Goal: Task Accomplishment & Management: Manage account settings

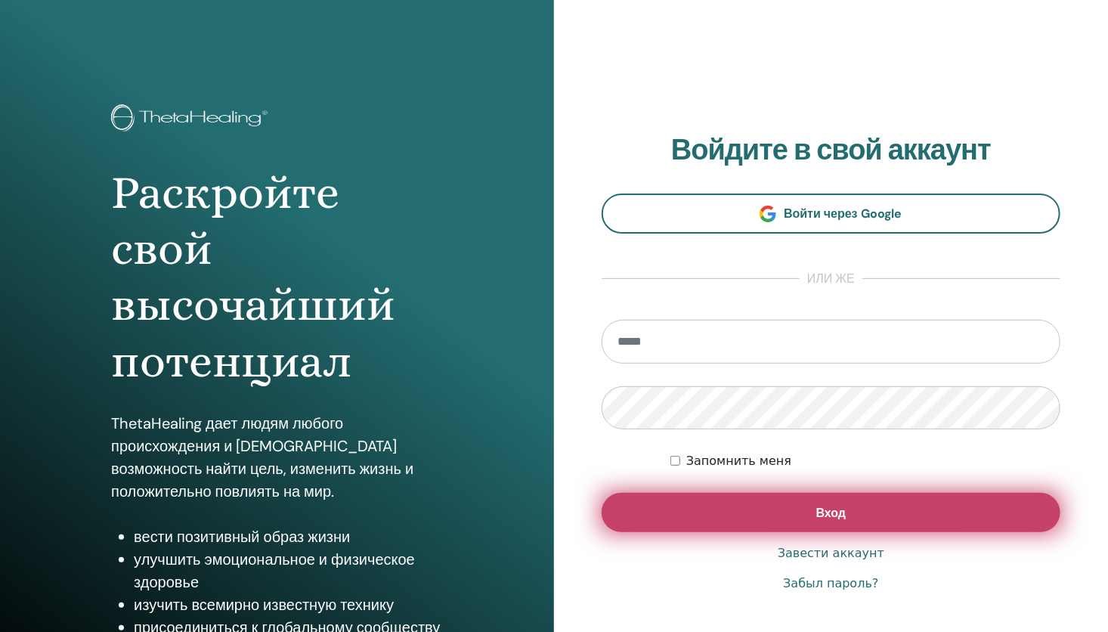
type input "**********"
click at [765, 521] on button "Вход" at bounding box center [830, 512] width 459 height 39
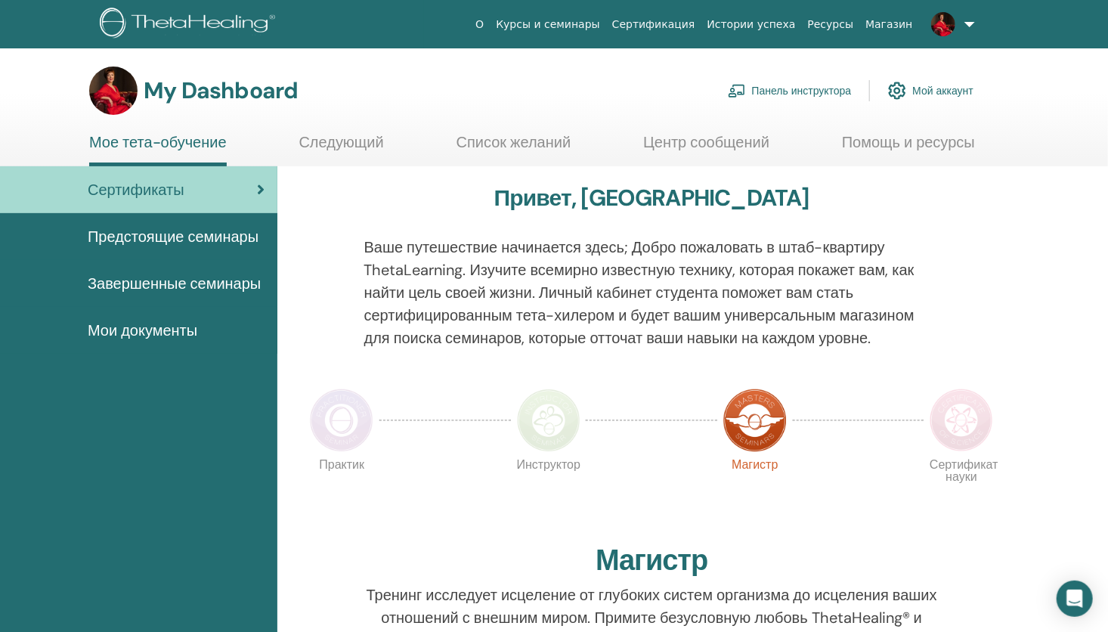
click at [837, 86] on link "Панель инструктора" at bounding box center [790, 90] width 124 height 33
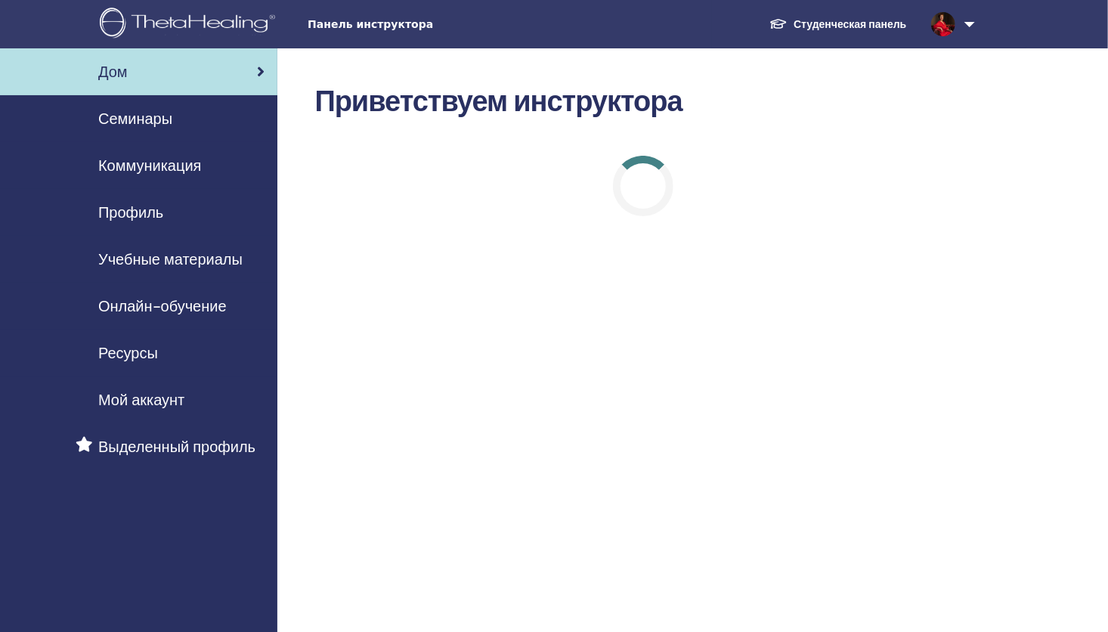
click at [122, 113] on span "Семинары" at bounding box center [135, 118] width 74 height 23
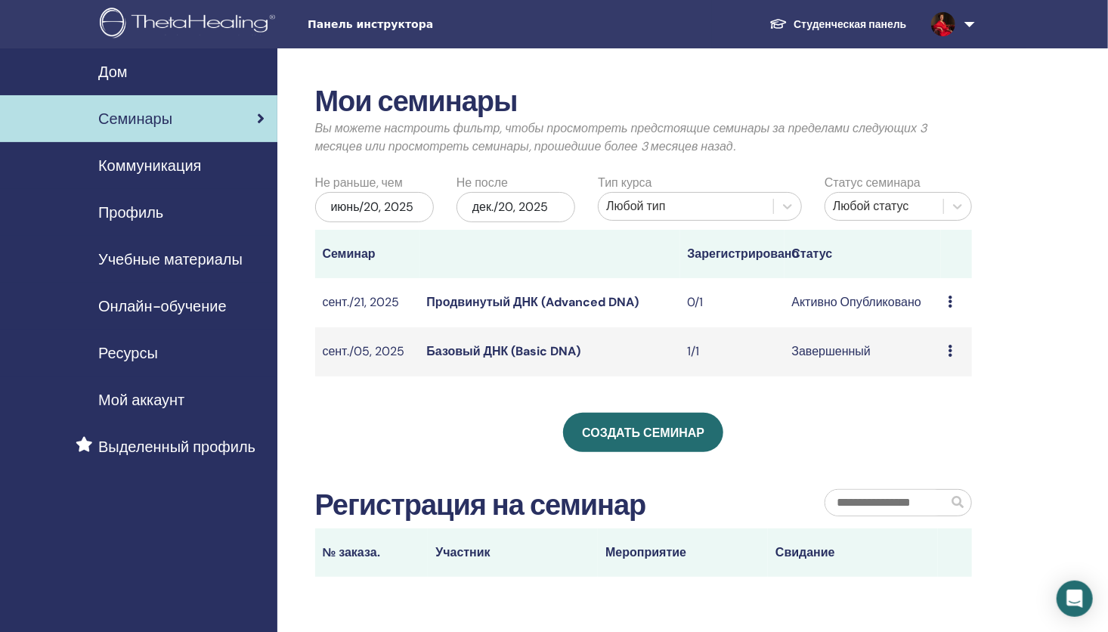
click at [545, 348] on link "Базовый ДНК (Basic DNA)" at bounding box center [504, 351] width 154 height 16
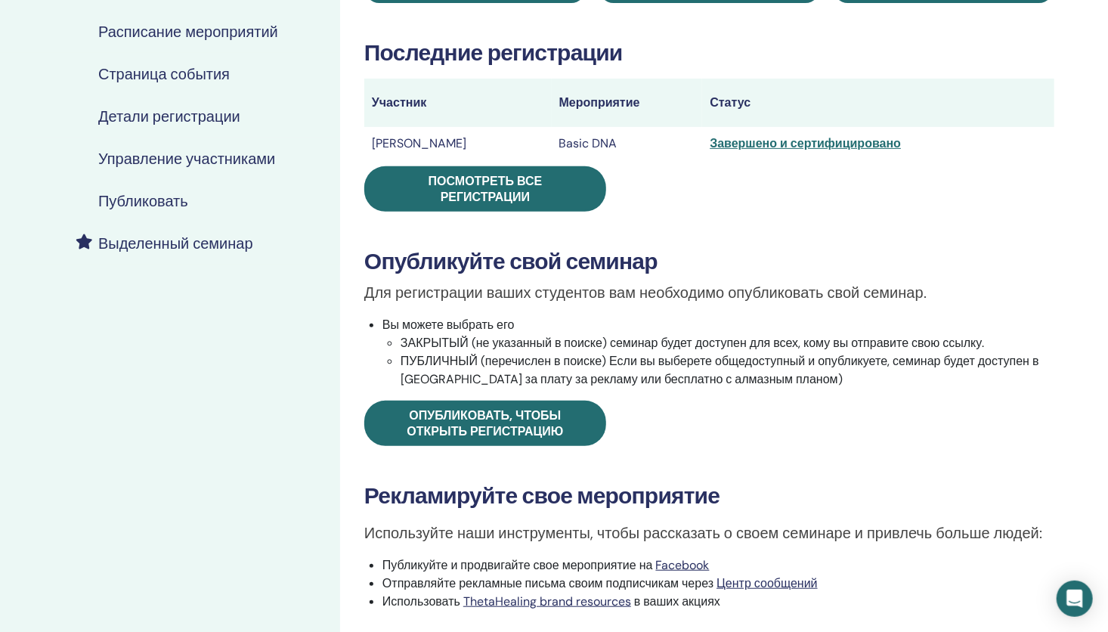
scroll to position [76, 0]
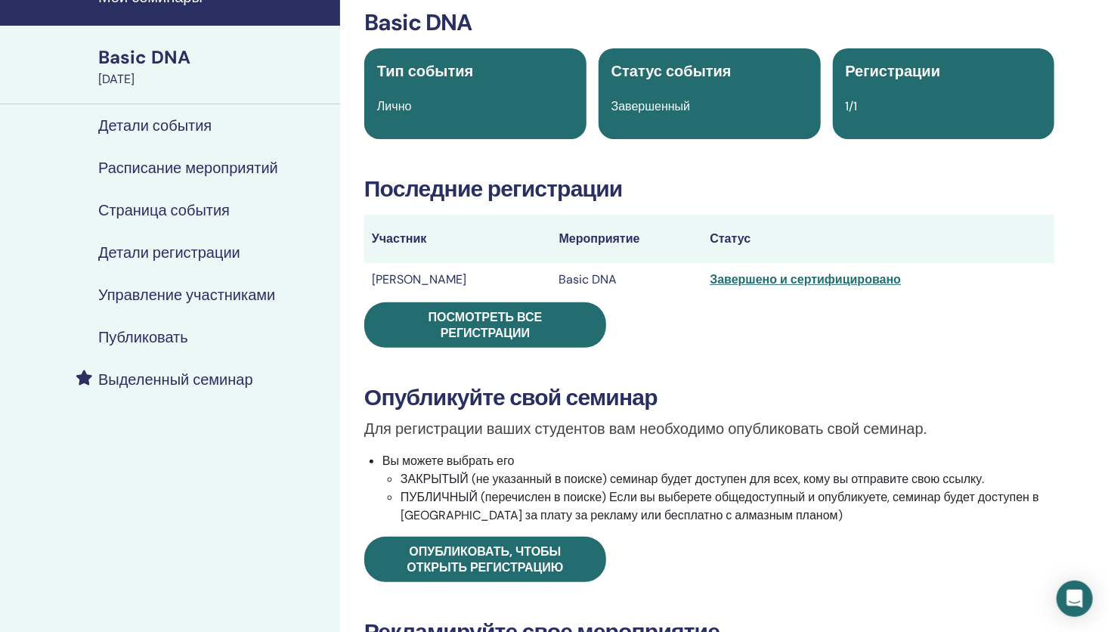
click at [227, 296] on h4 "Управление участниками" at bounding box center [186, 295] width 177 height 18
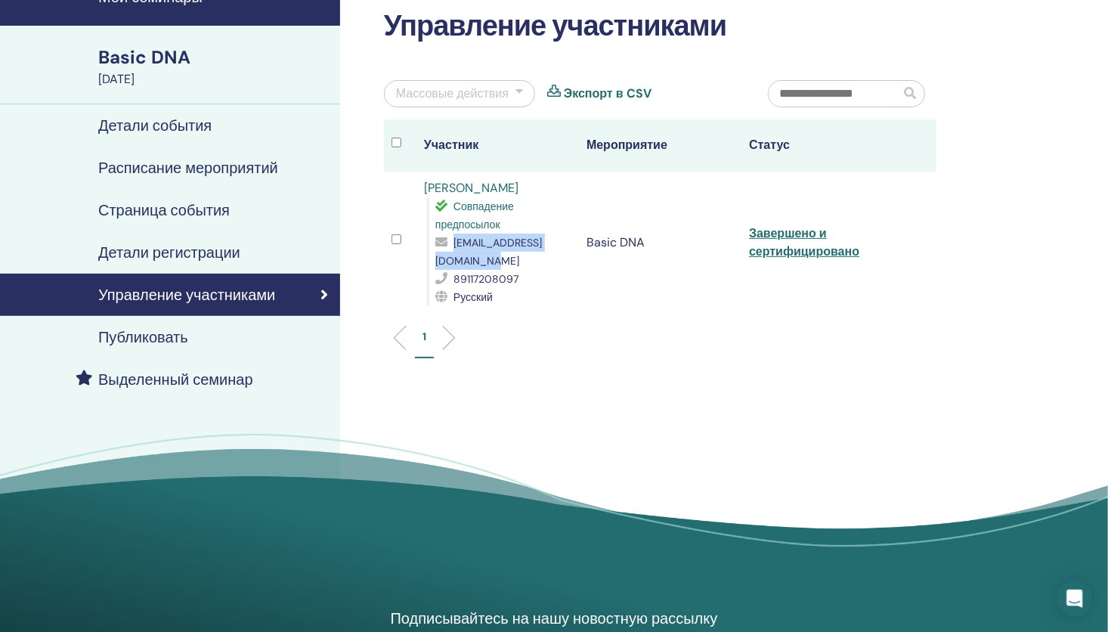
drag, startPoint x: 434, startPoint y: 263, endPoint x: 575, endPoint y: 263, distance: 140.5
click at [575, 263] on td "Татьяна Гилепп Совпадение предпосылок tanyatanitachka@gmail.com 89117208097 Рус…" at bounding box center [497, 243] width 162 height 142
copy span "tanyatanitachka@gmail.com"
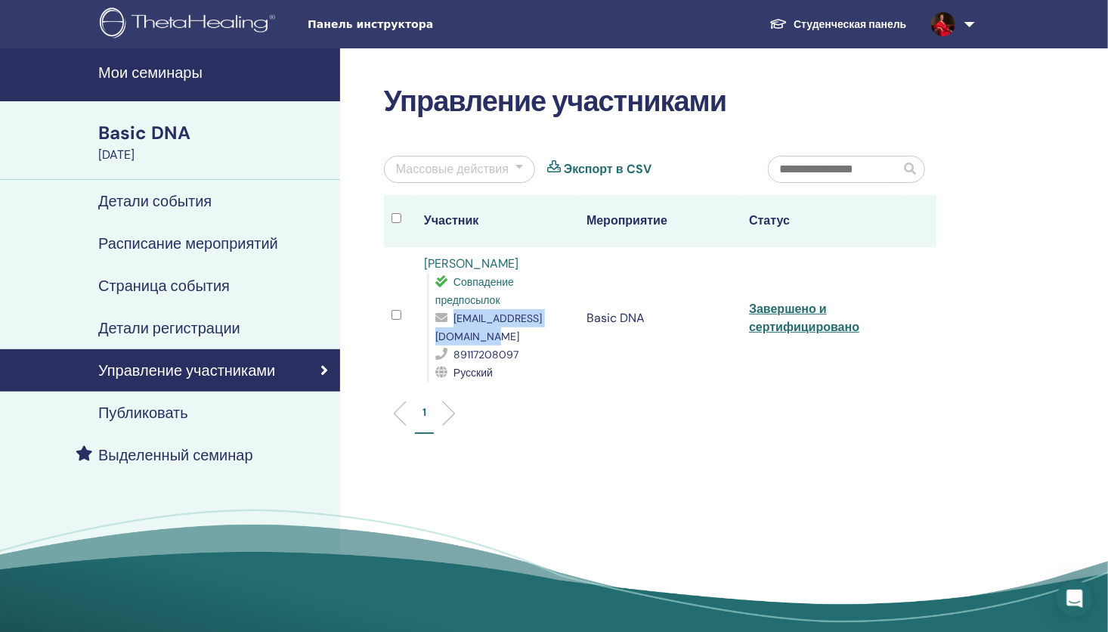
click at [187, 66] on h4 "Мои семинары" at bounding box center [214, 72] width 233 height 18
